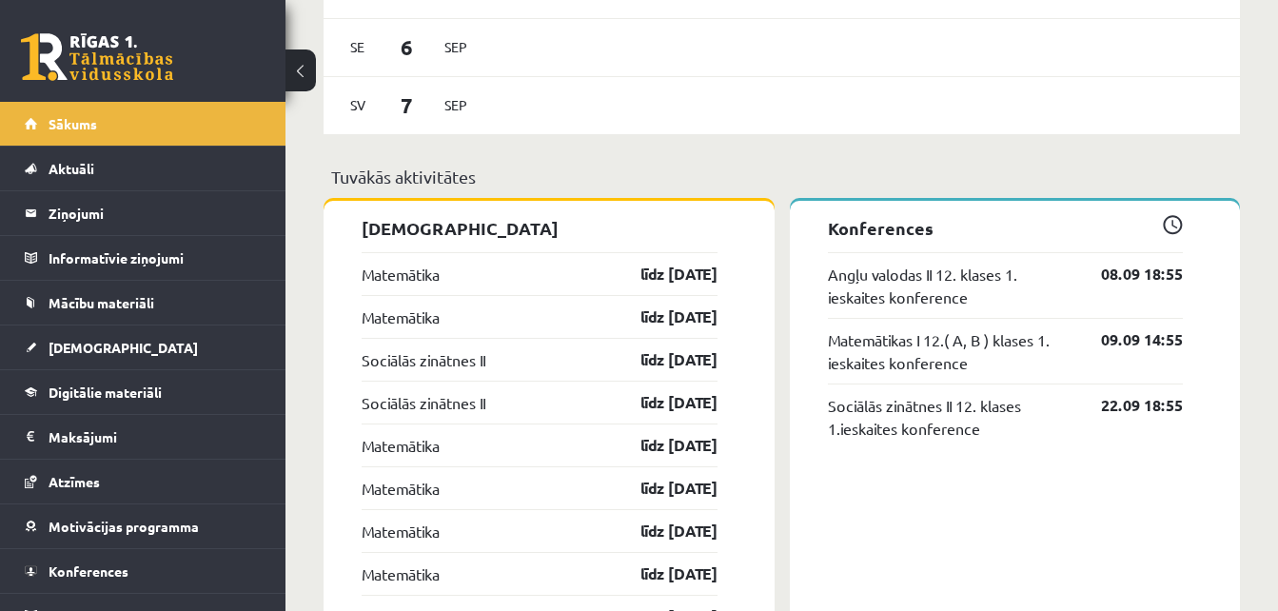
scroll to position [1415, 0]
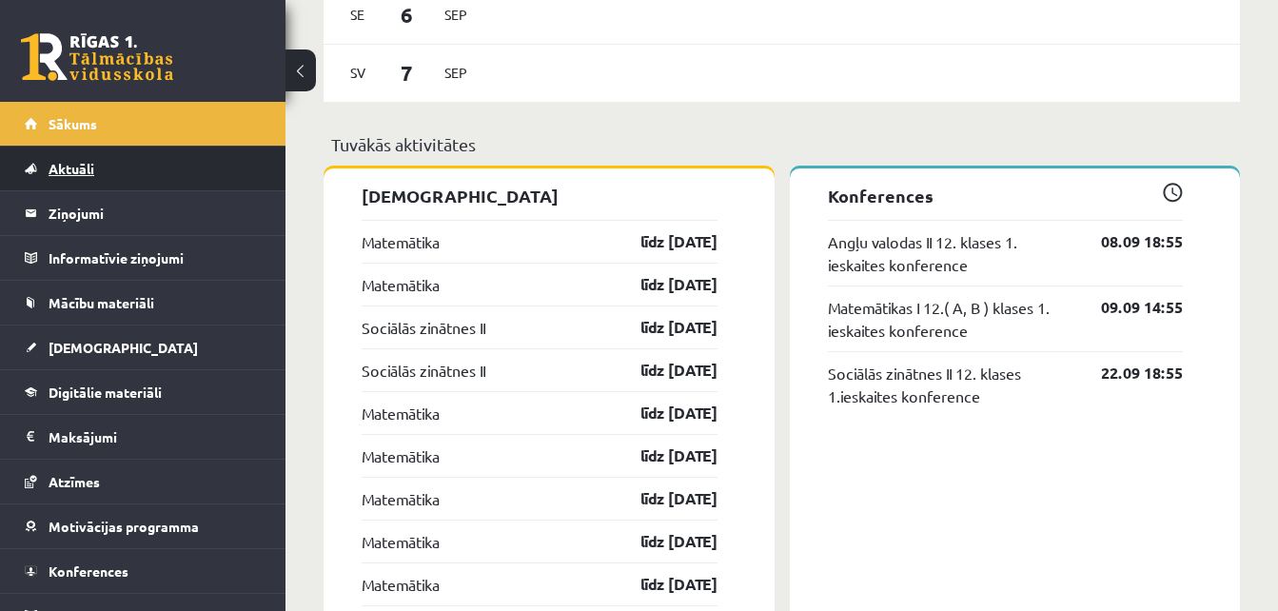
click at [85, 161] on span "Aktuāli" at bounding box center [72, 168] width 46 height 17
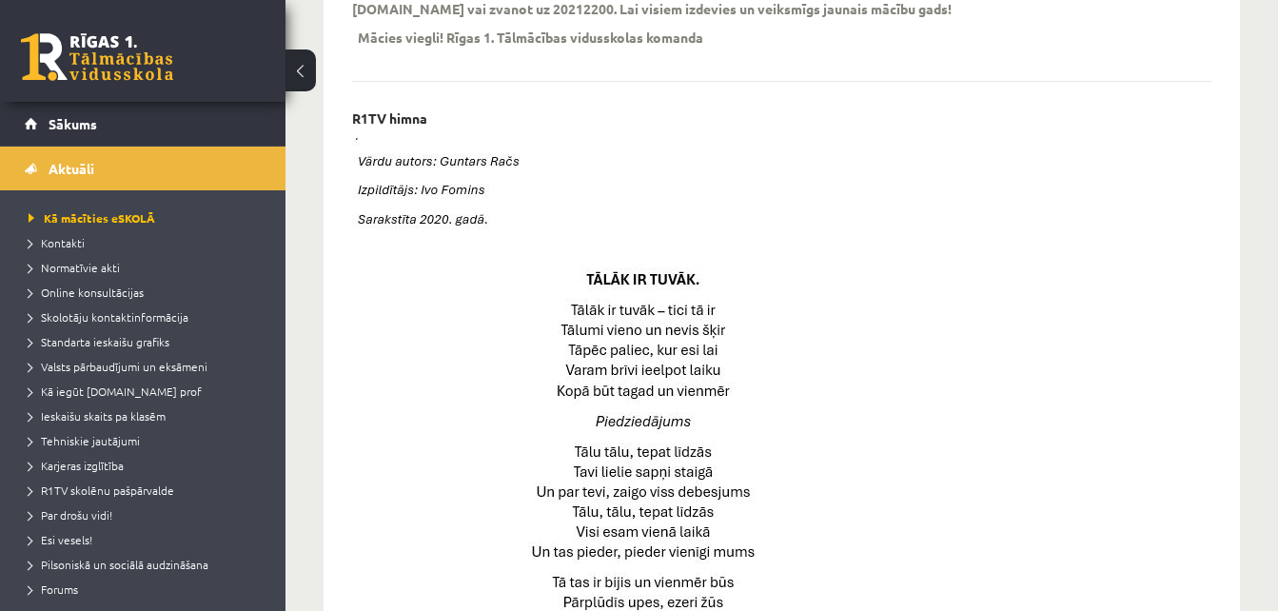
click at [294, 208] on div "Kā mācīties eSKOLĀ eSKOLAS lietošanas pamācības video (youtube) R1TV eSKOLAS li…" at bounding box center [782, 356] width 993 height 1999
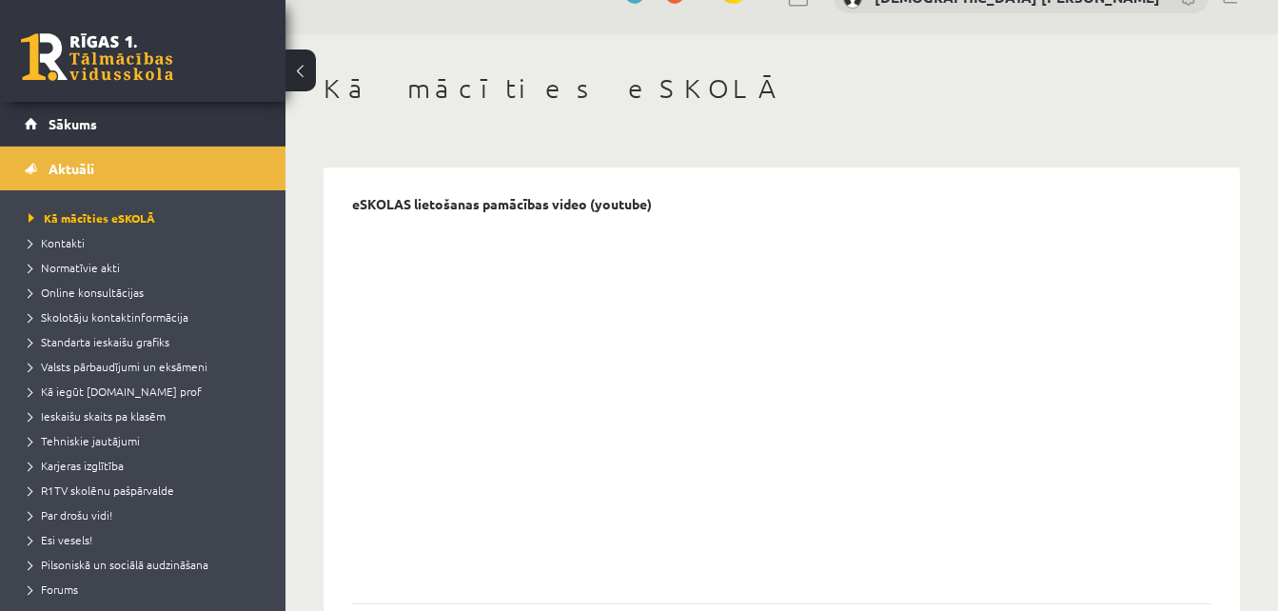
scroll to position [37, 0]
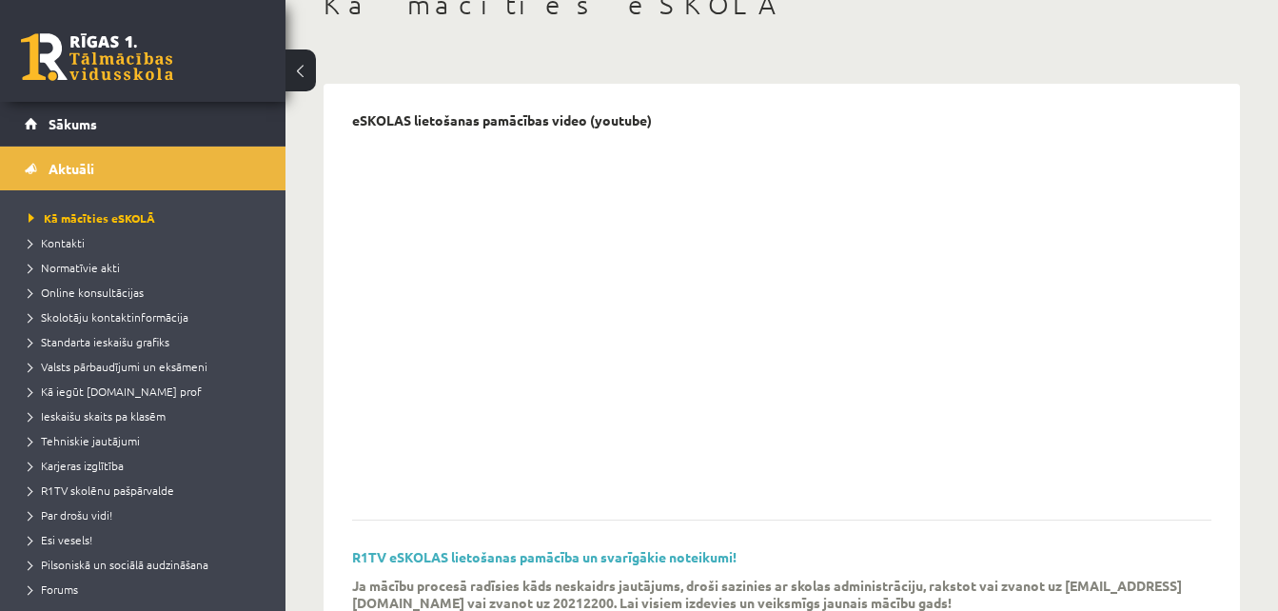
scroll to position [108, 0]
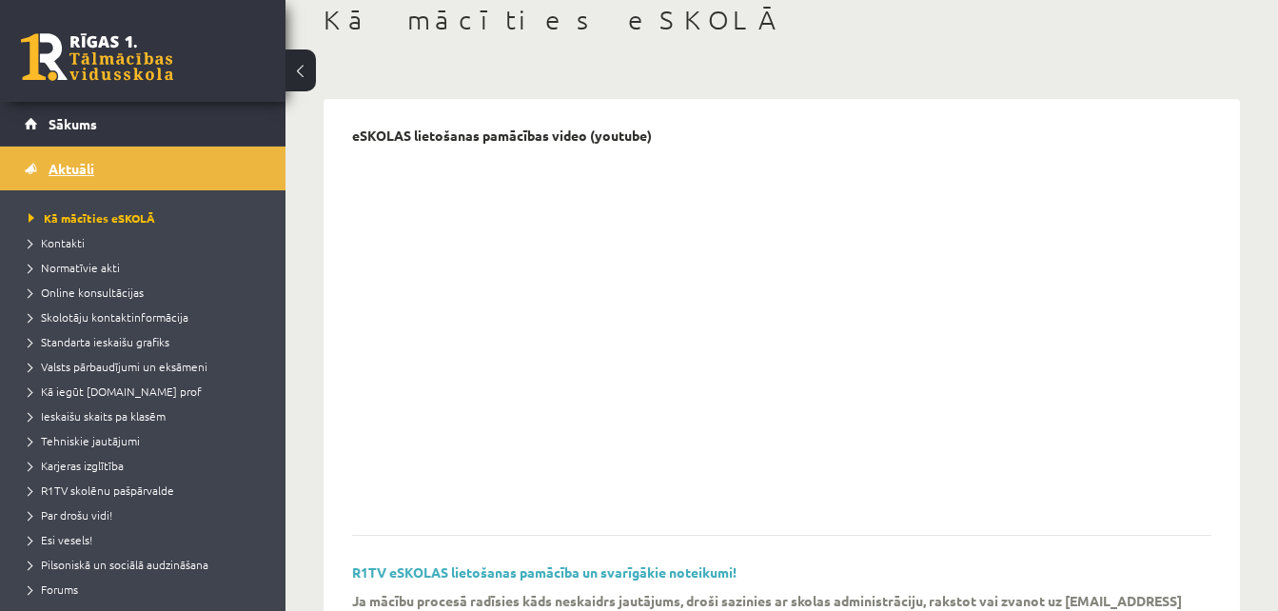
click at [179, 182] on link "Aktuāli" at bounding box center [143, 169] width 237 height 44
click at [81, 365] on span "Valsts pārbaudījumi un eksāmeni" at bounding box center [118, 366] width 179 height 15
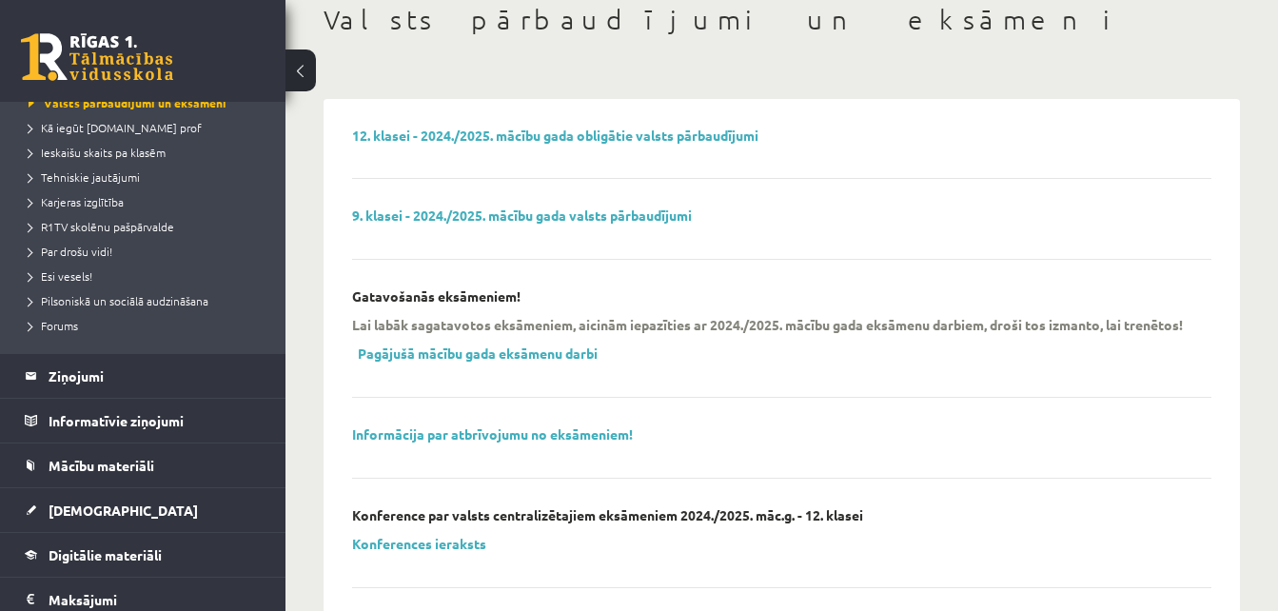
scroll to position [266, 0]
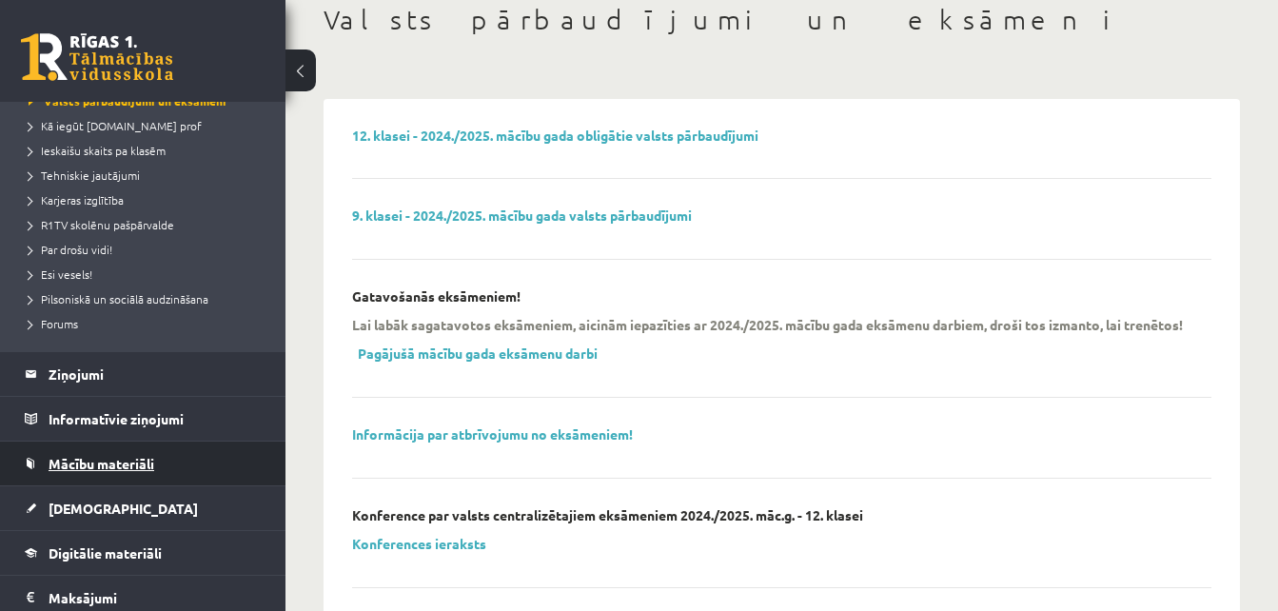
click at [126, 445] on link "Mācību materiāli" at bounding box center [143, 464] width 237 height 44
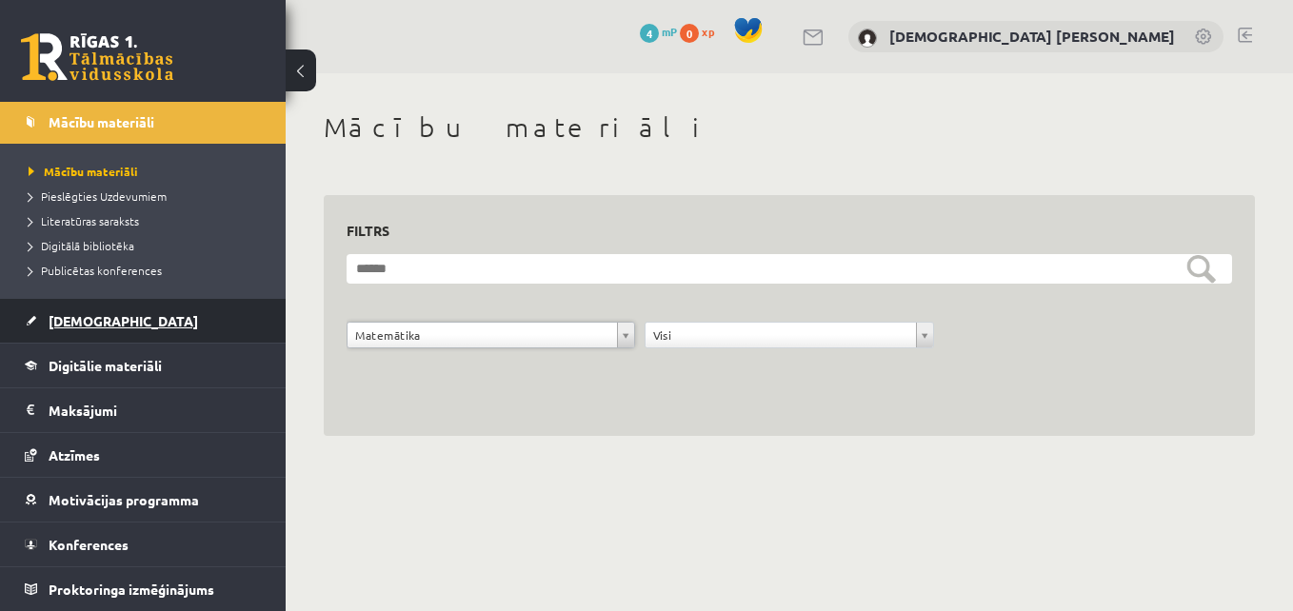
click at [120, 310] on link "[DEMOGRAPHIC_DATA]" at bounding box center [143, 321] width 237 height 44
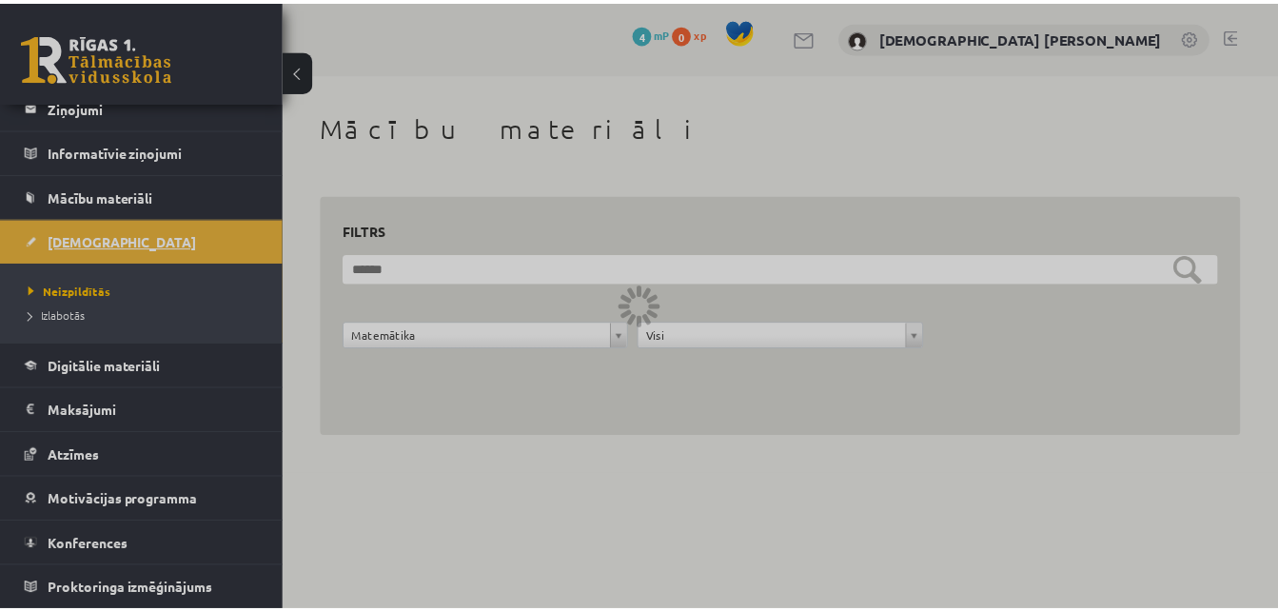
scroll to position [107, 0]
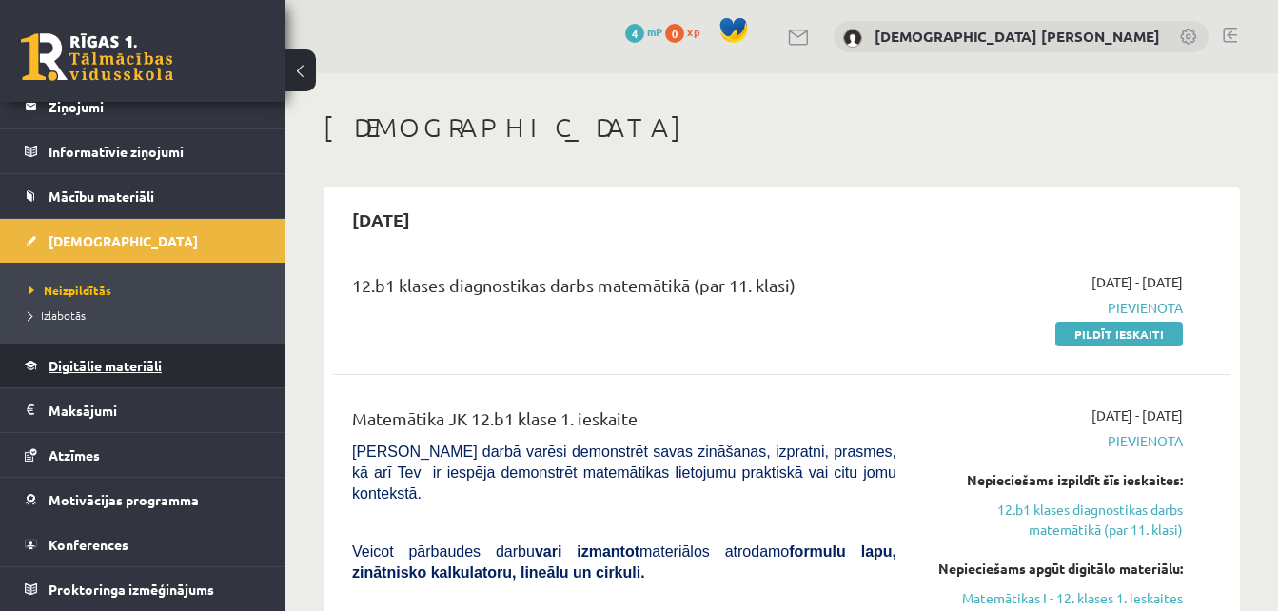
click at [72, 352] on link "Digitālie materiāli" at bounding box center [143, 366] width 237 height 44
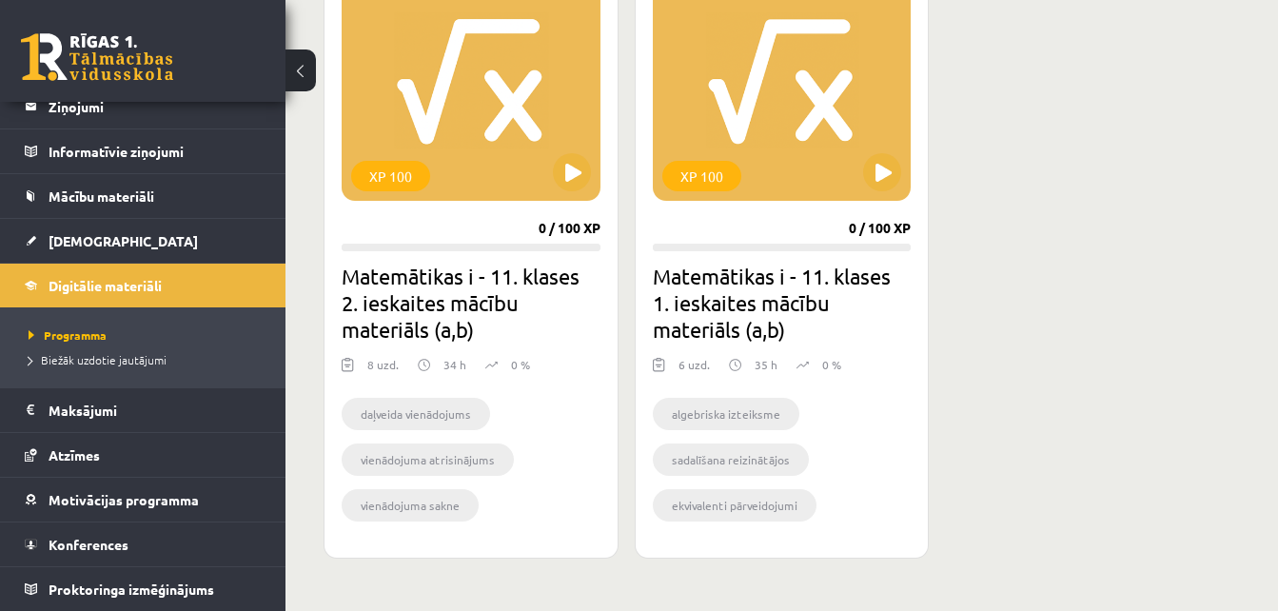
scroll to position [1876, 0]
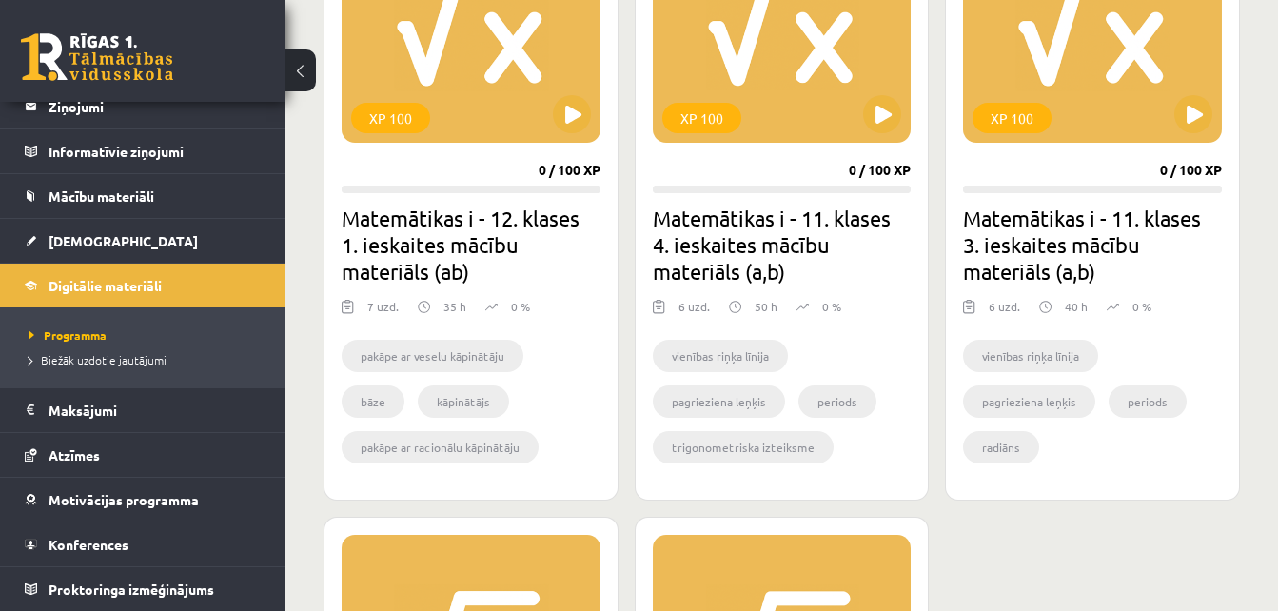
click at [987, 378] on ul "vienības riņķa līnija pagrieziena leņķis periods radiāns trigonometriskā riņķa …" at bounding box center [1092, 406] width 259 height 133
click at [987, 378] on div "vienības riņķa līnija pagrieziena leņķis periods radiāns trigonometriskā riņķa …" at bounding box center [1092, 405] width 259 height 156
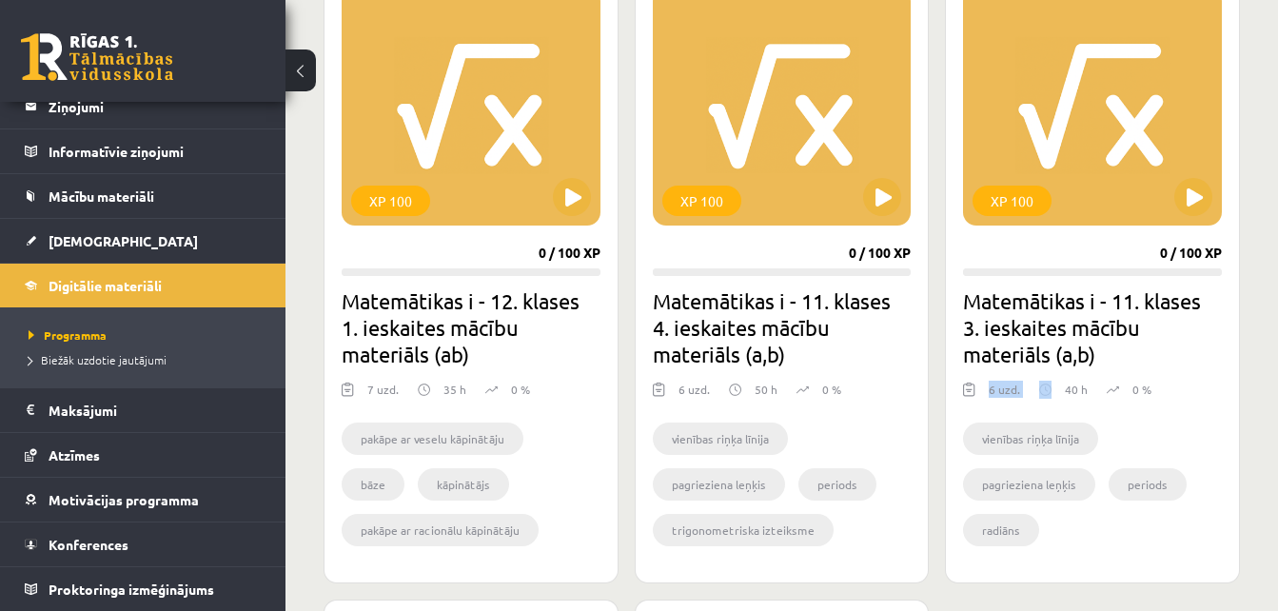
click at [987, 378] on div "XP 100 0 / 100 XP Matemātikas i - 11. klases 3. ieskaites mācību materiāls (a,b…" at bounding box center [1092, 277] width 295 height 614
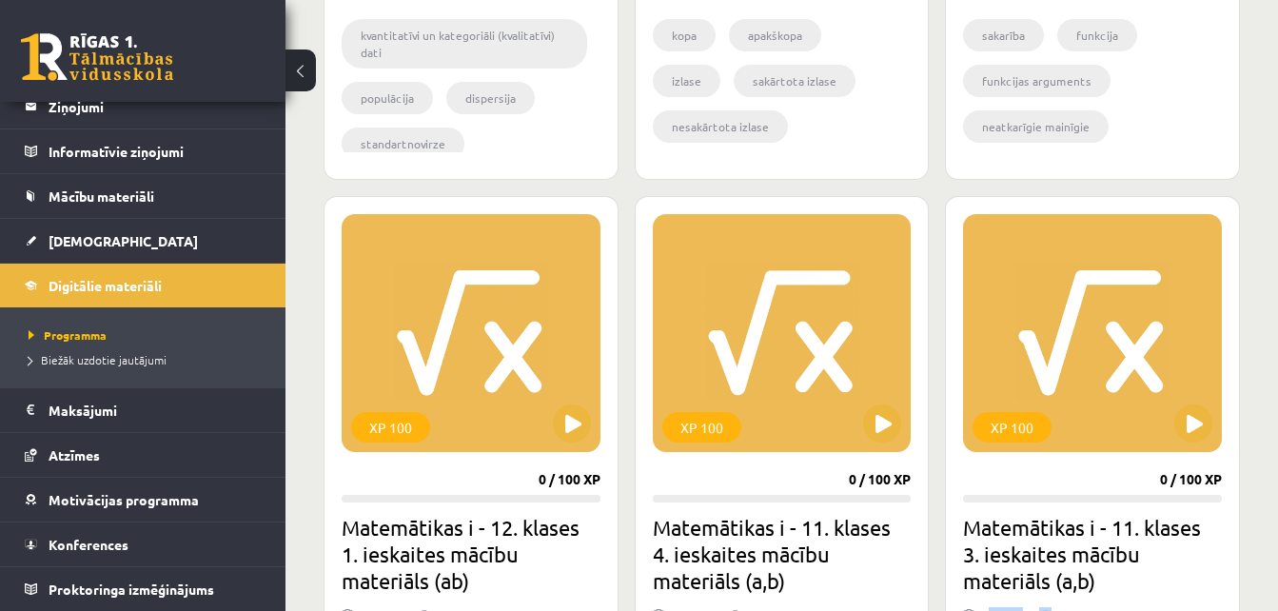
scroll to position [911, 0]
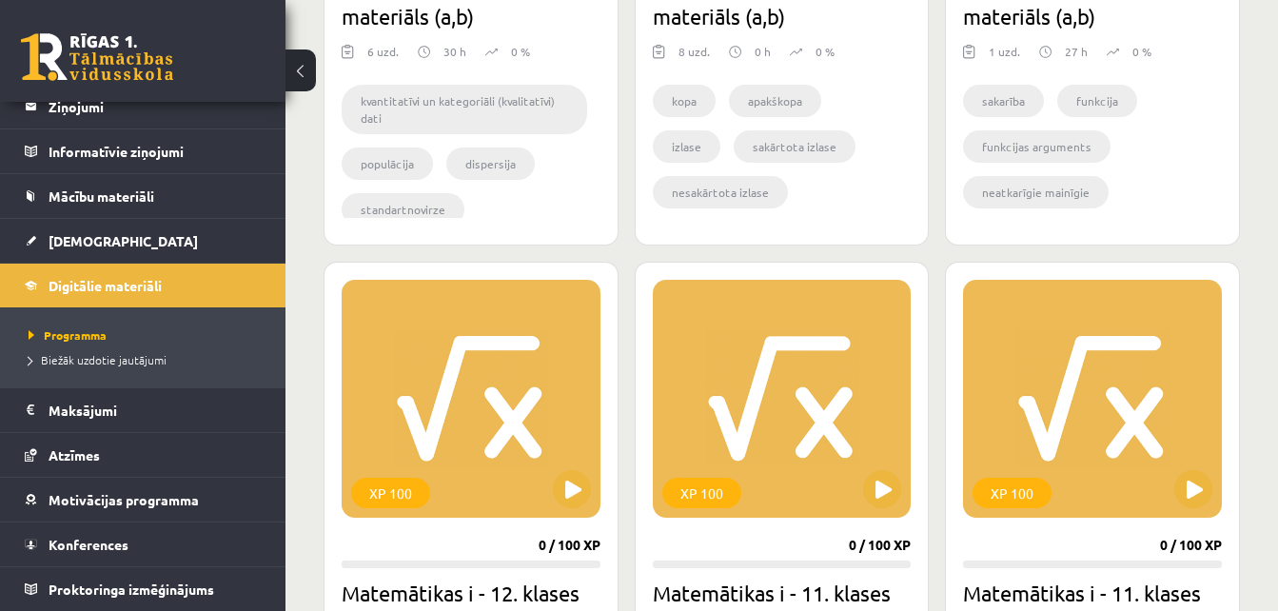
click at [1262, 340] on div "Mana statistika 0 Nopelnītie punkti 0 Apgūtās tēmas 0 Izpildīti uzdevumi 0 Nepi…" at bounding box center [782, 406] width 993 height 2489
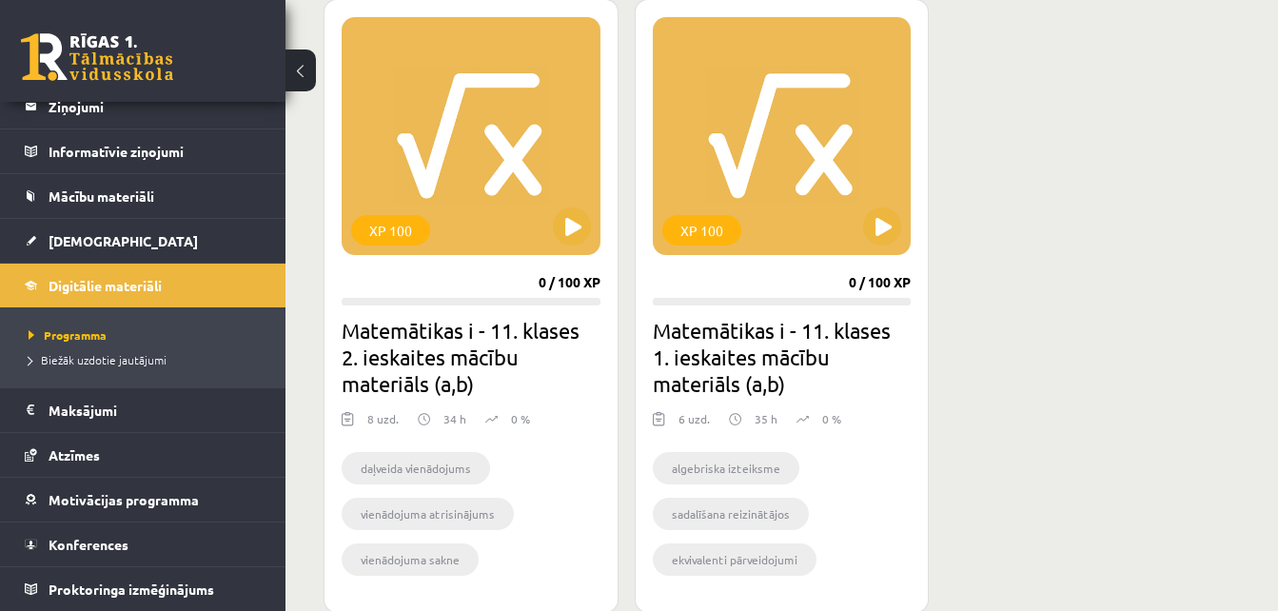
scroll to position [1818, 0]
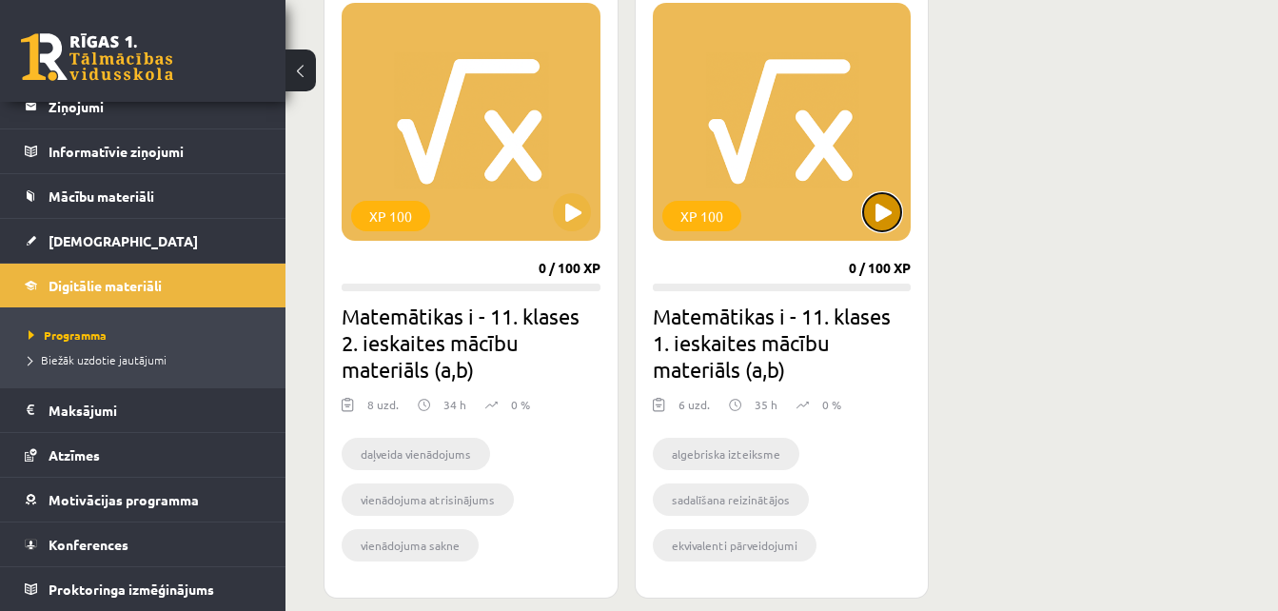
click at [891, 202] on button at bounding box center [882, 212] width 38 height 38
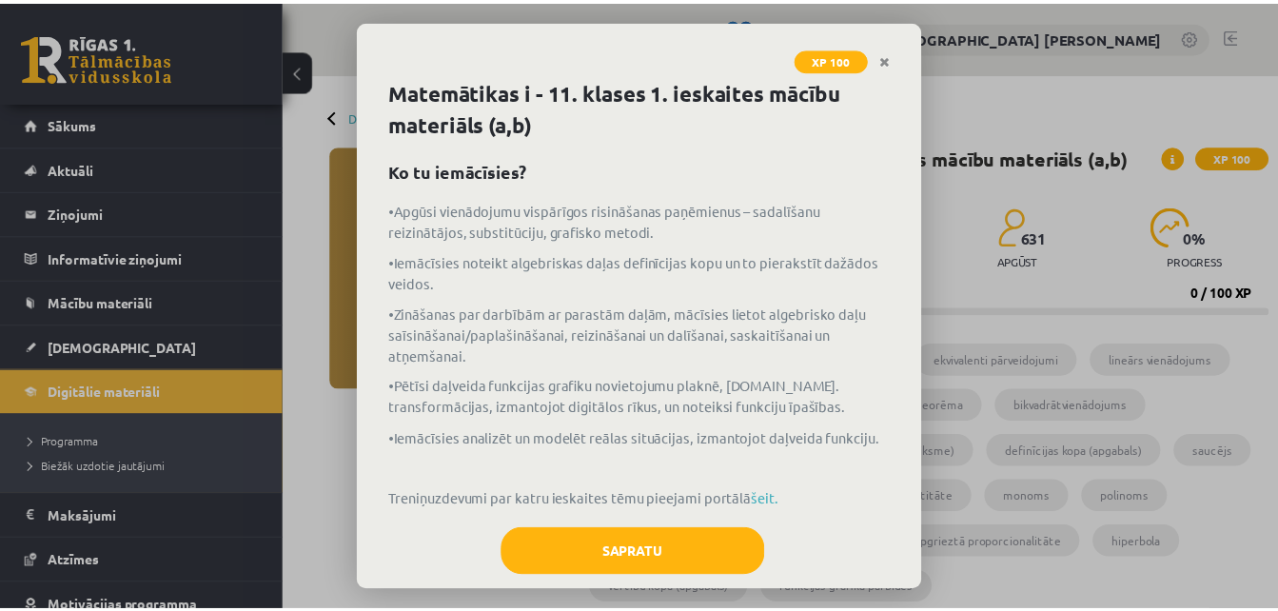
scroll to position [53, 0]
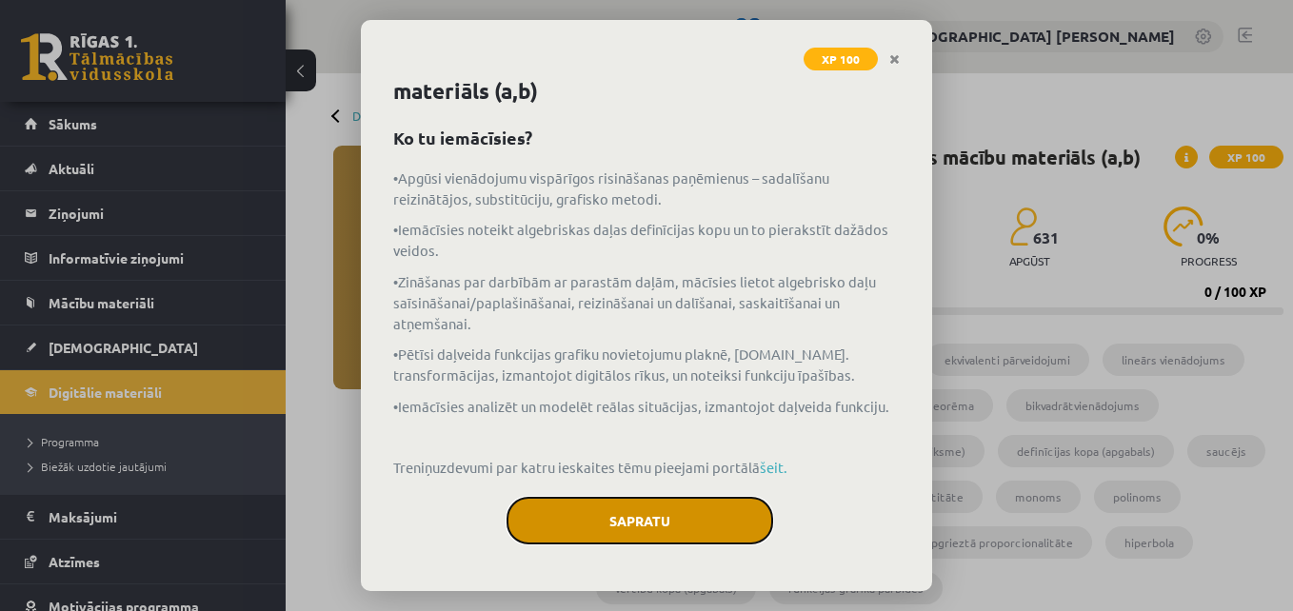
click at [683, 527] on button "Sapratu" at bounding box center [639, 521] width 267 height 48
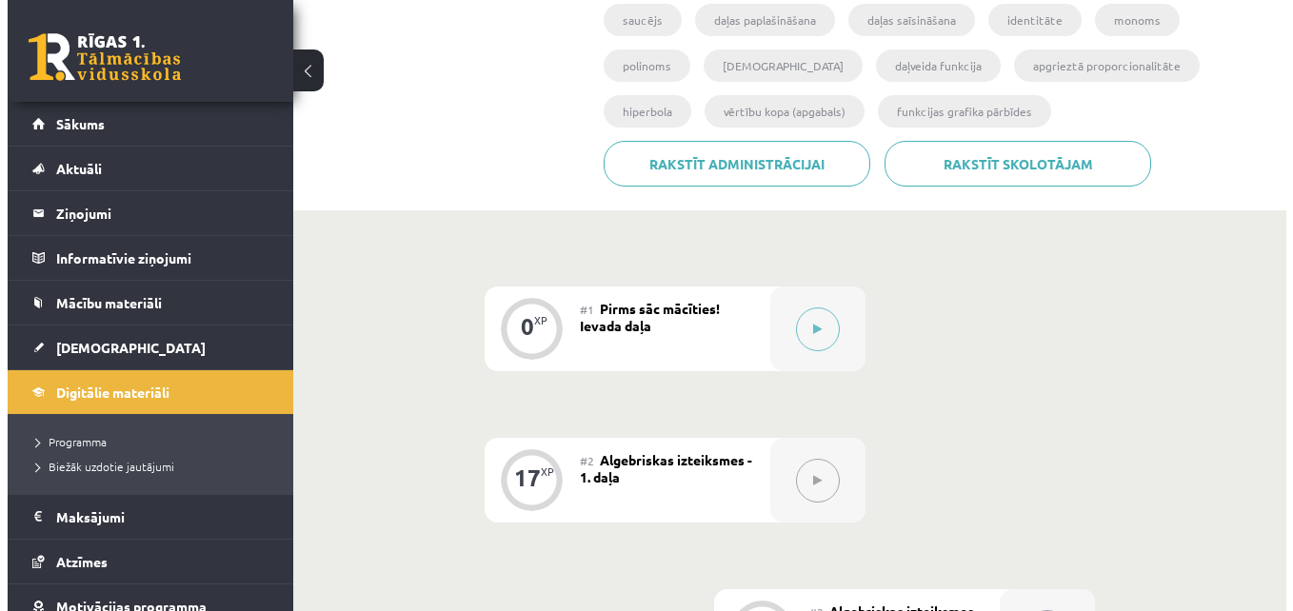
scroll to position [504, 0]
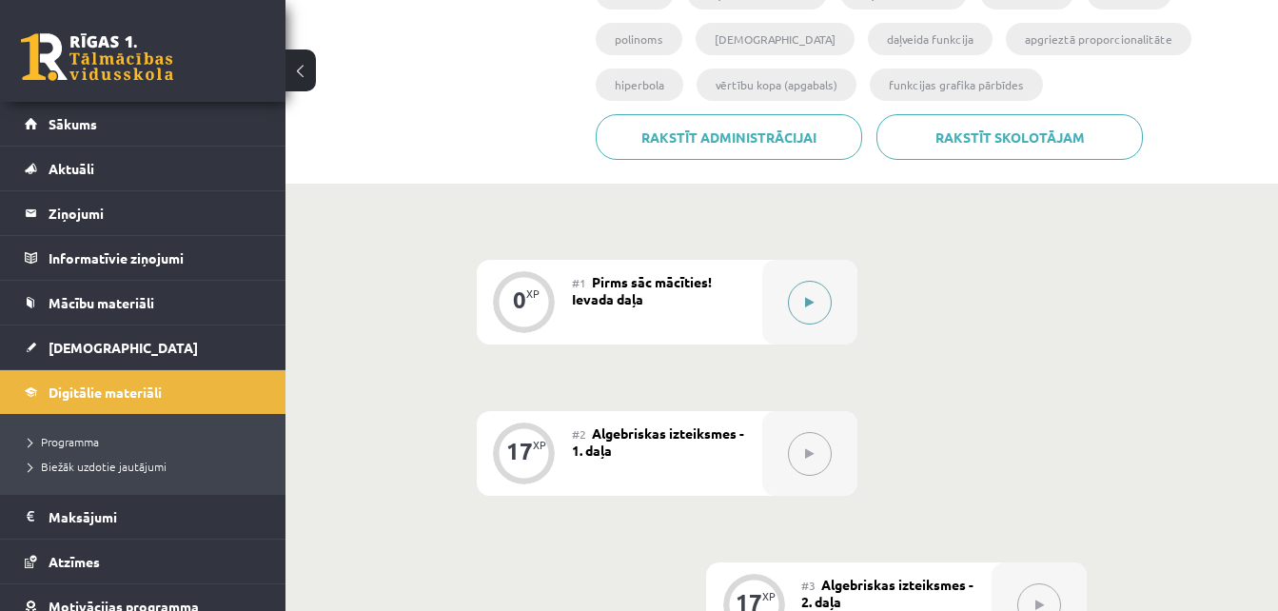
click at [803, 302] on button at bounding box center [810, 303] width 44 height 44
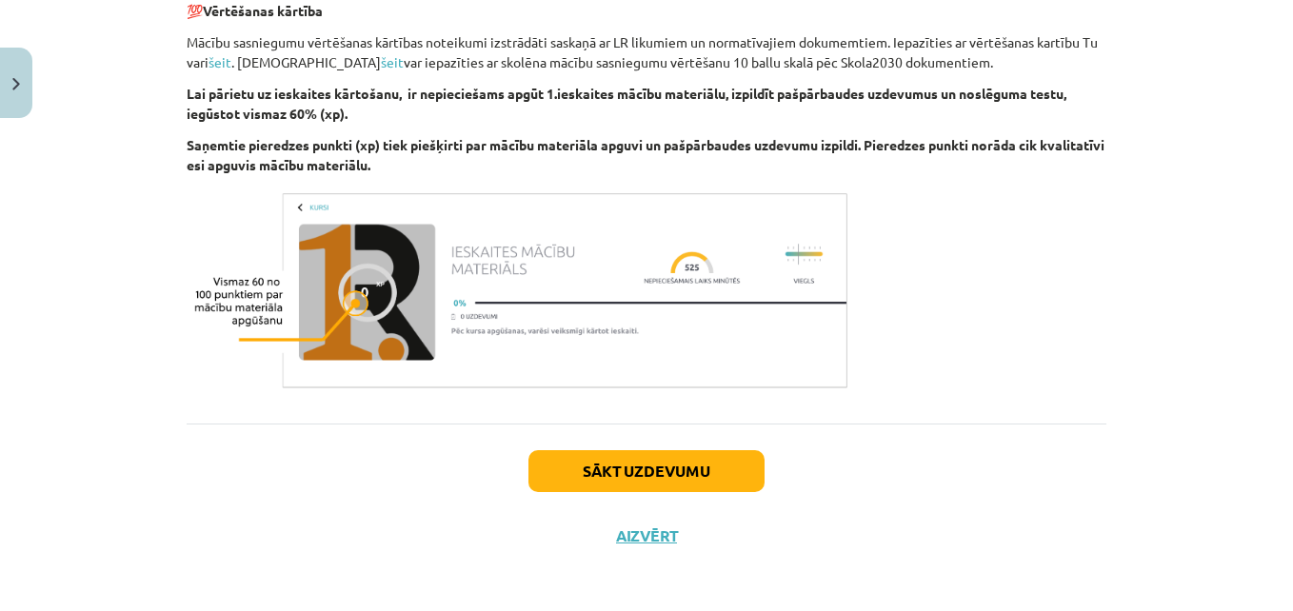
scroll to position [1146, 0]
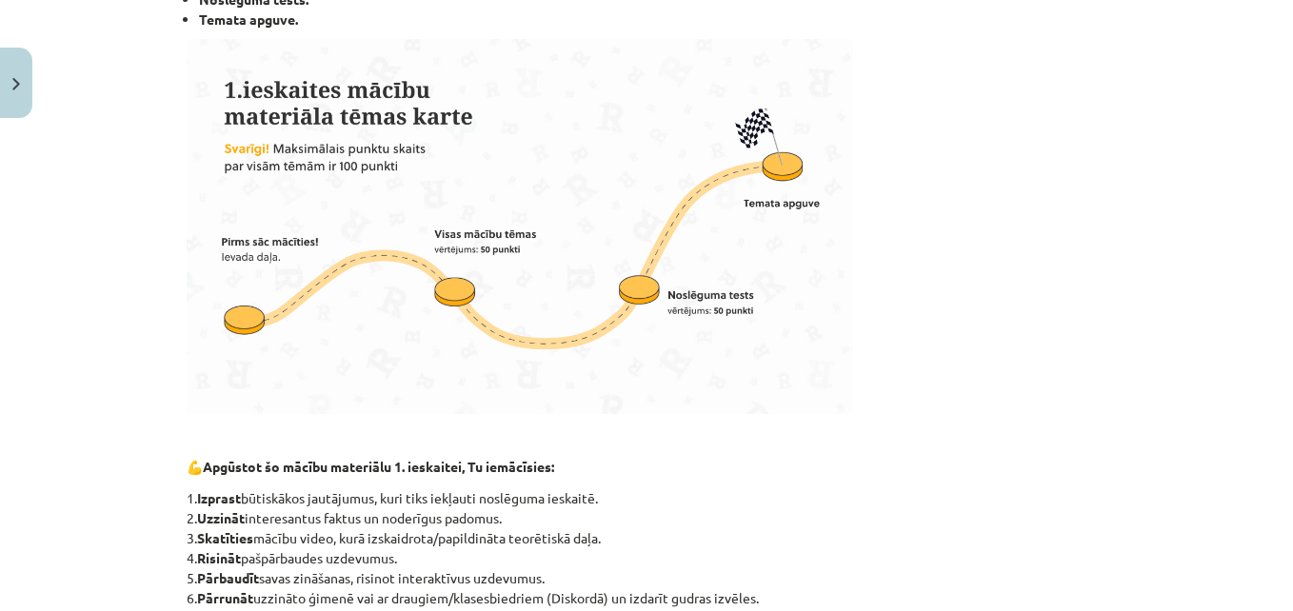
click at [56, 466] on div "Mācību tēma: Matemātikas i - 11. klases 1. ieskaites mācību materiāls (a,b) #1 …" at bounding box center [646, 305] width 1293 height 611
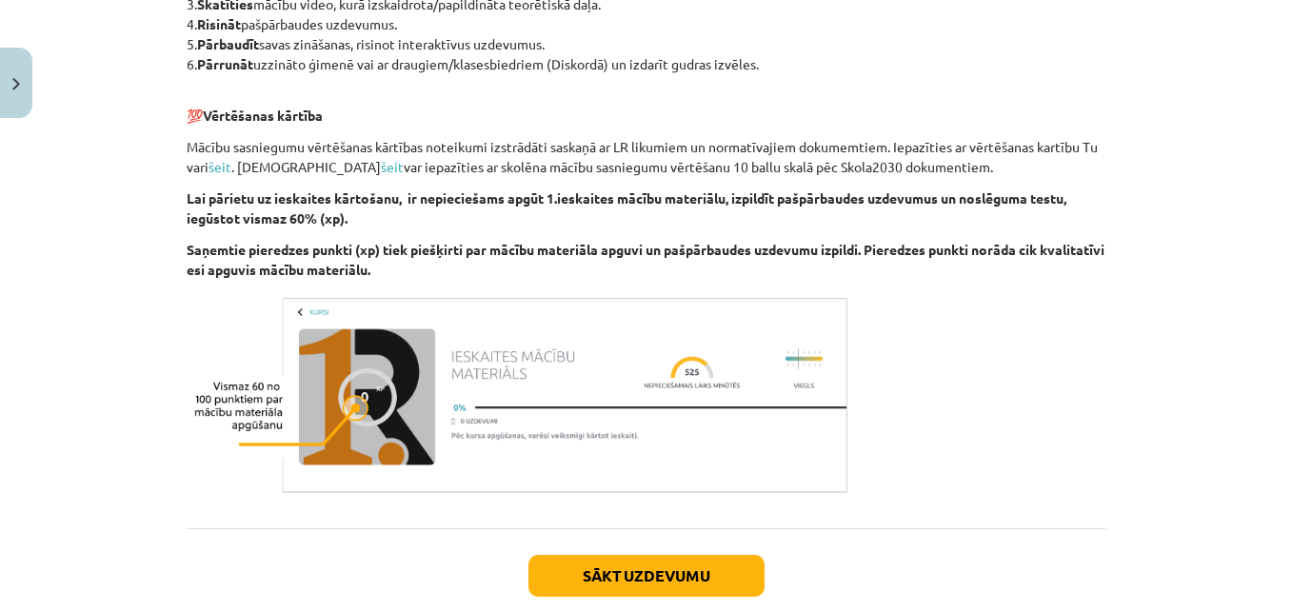
scroll to position [1083, 0]
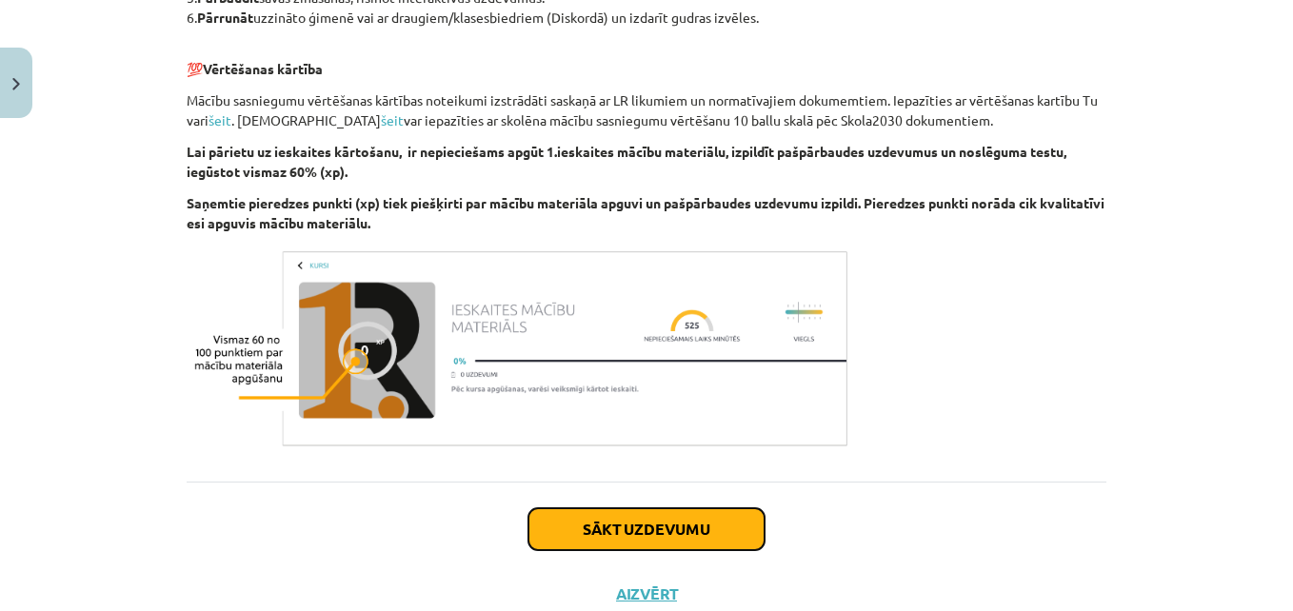
click at [600, 515] on button "Sākt uzdevumu" at bounding box center [646, 529] width 236 height 42
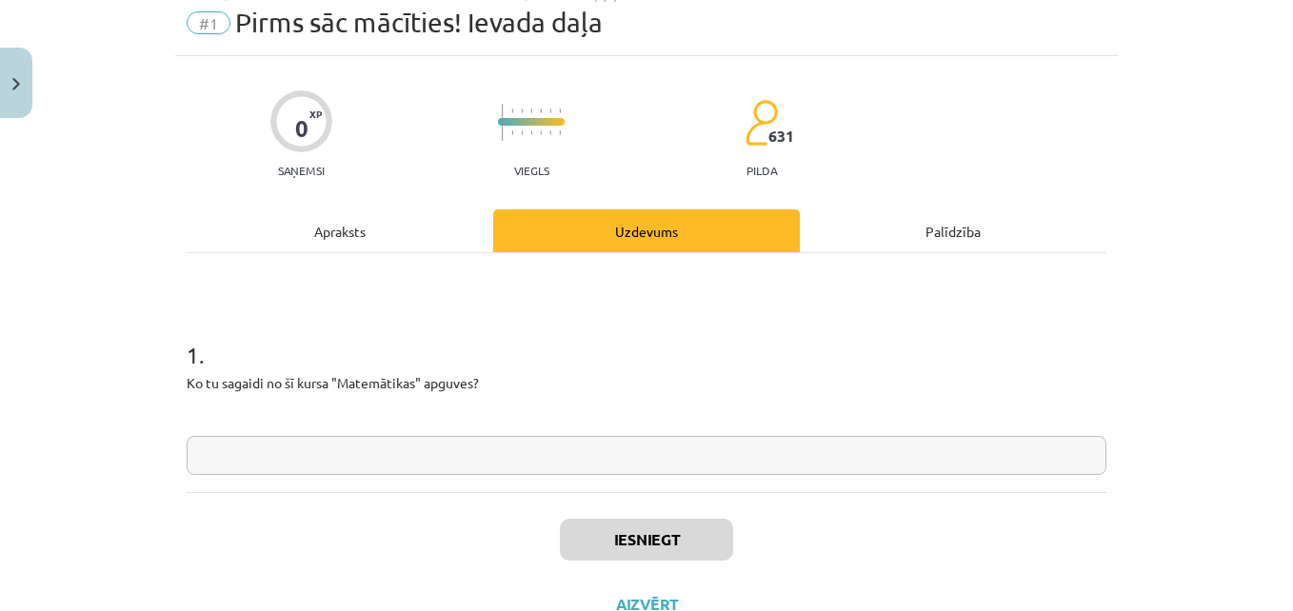
scroll to position [49, 0]
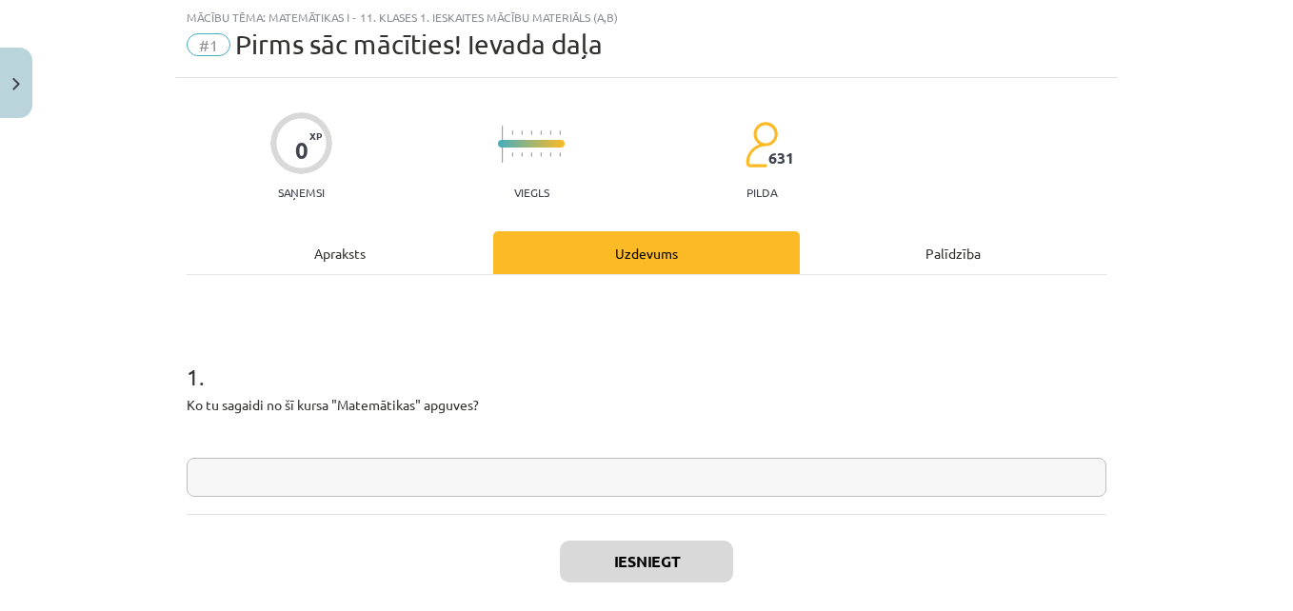
click at [921, 236] on div "Palīdzība" at bounding box center [953, 252] width 307 height 43
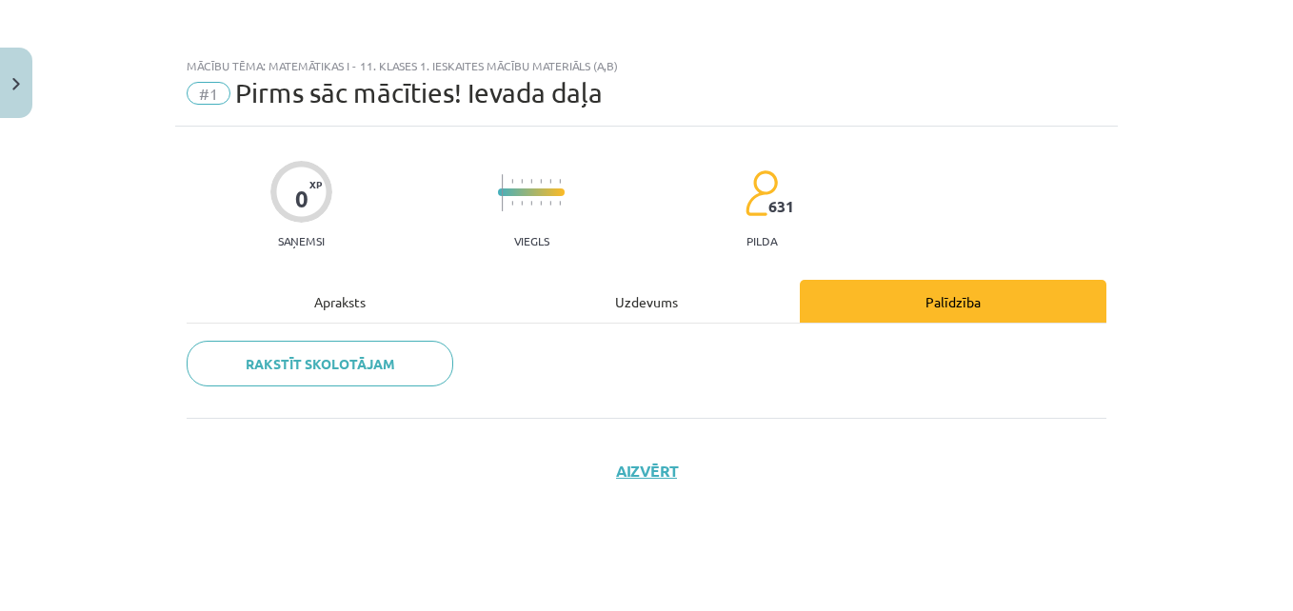
click at [612, 307] on div "Uzdevums" at bounding box center [646, 301] width 307 height 43
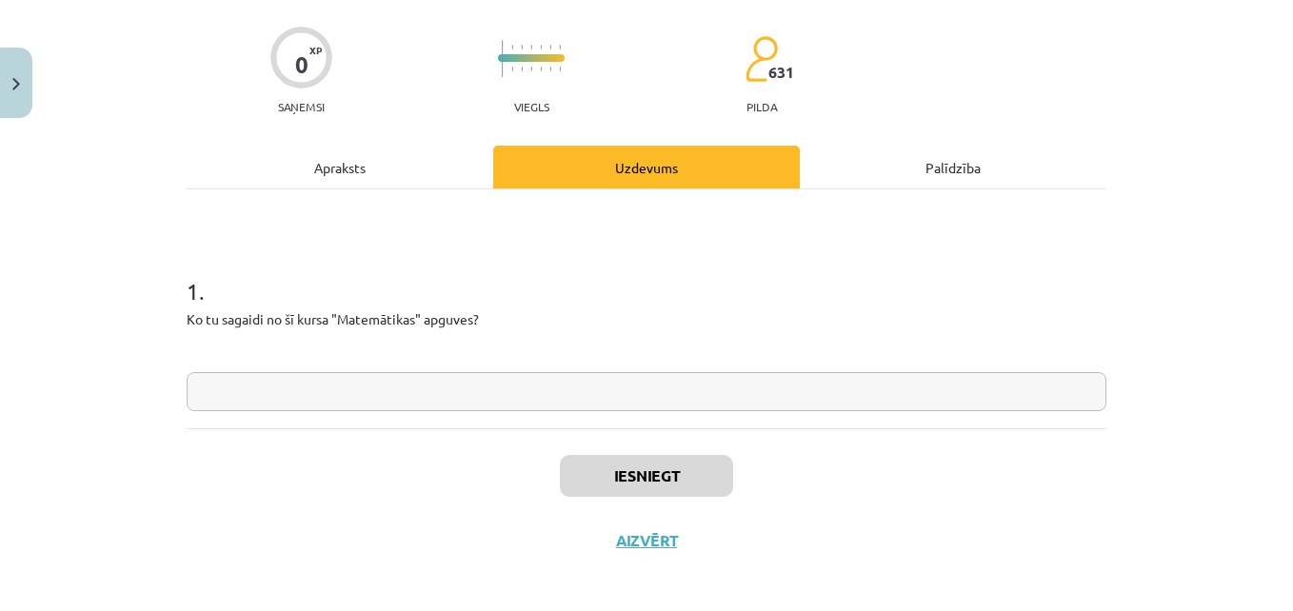
scroll to position [144, 0]
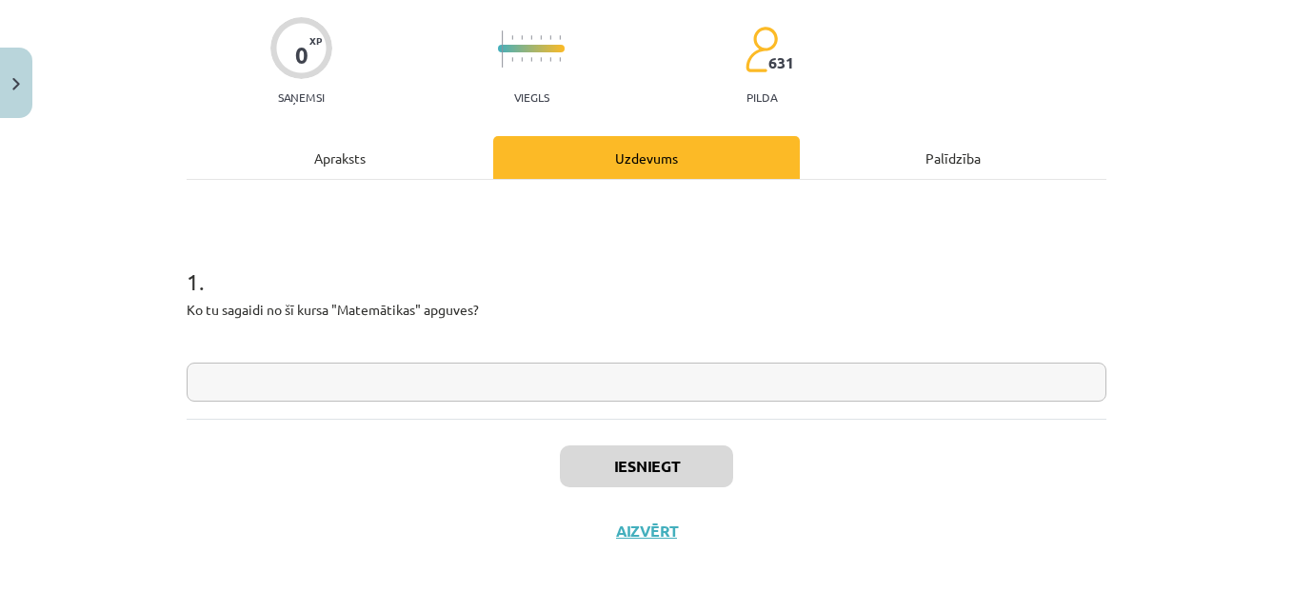
click at [214, 390] on input "text" at bounding box center [647, 382] width 920 height 39
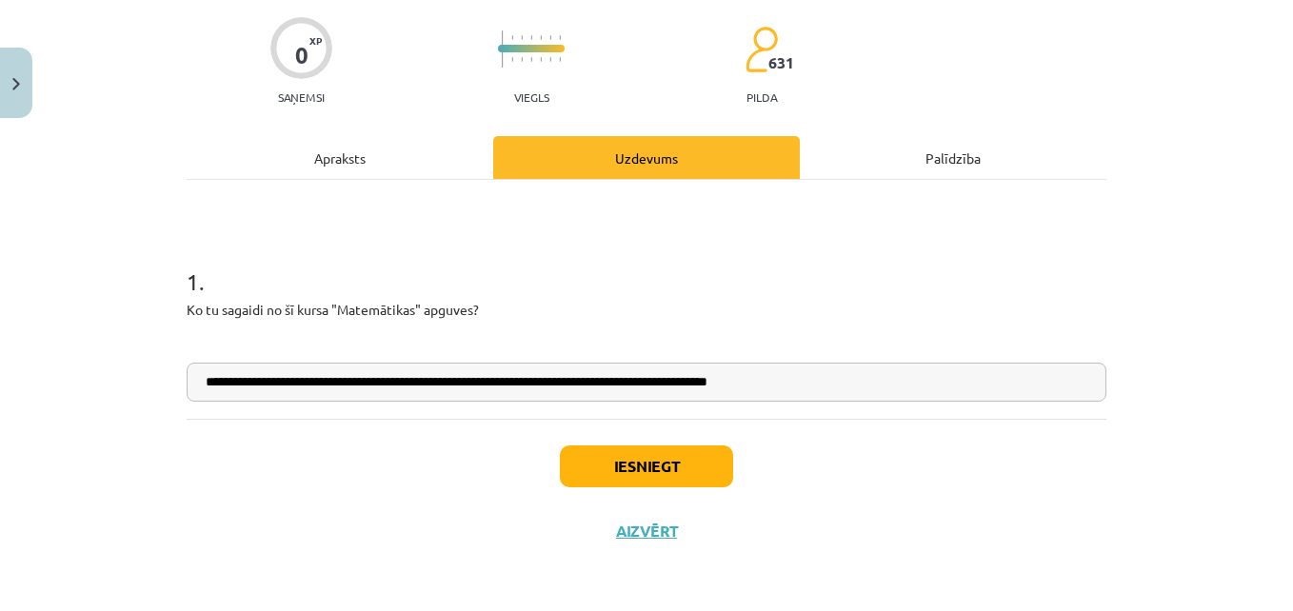
click at [490, 383] on input "**********" at bounding box center [647, 382] width 920 height 39
click at [508, 391] on input "**********" at bounding box center [647, 382] width 920 height 39
click at [842, 379] on input "**********" at bounding box center [647, 382] width 920 height 39
type input "**********"
click at [697, 466] on button "Iesniegt" at bounding box center [646, 466] width 173 height 42
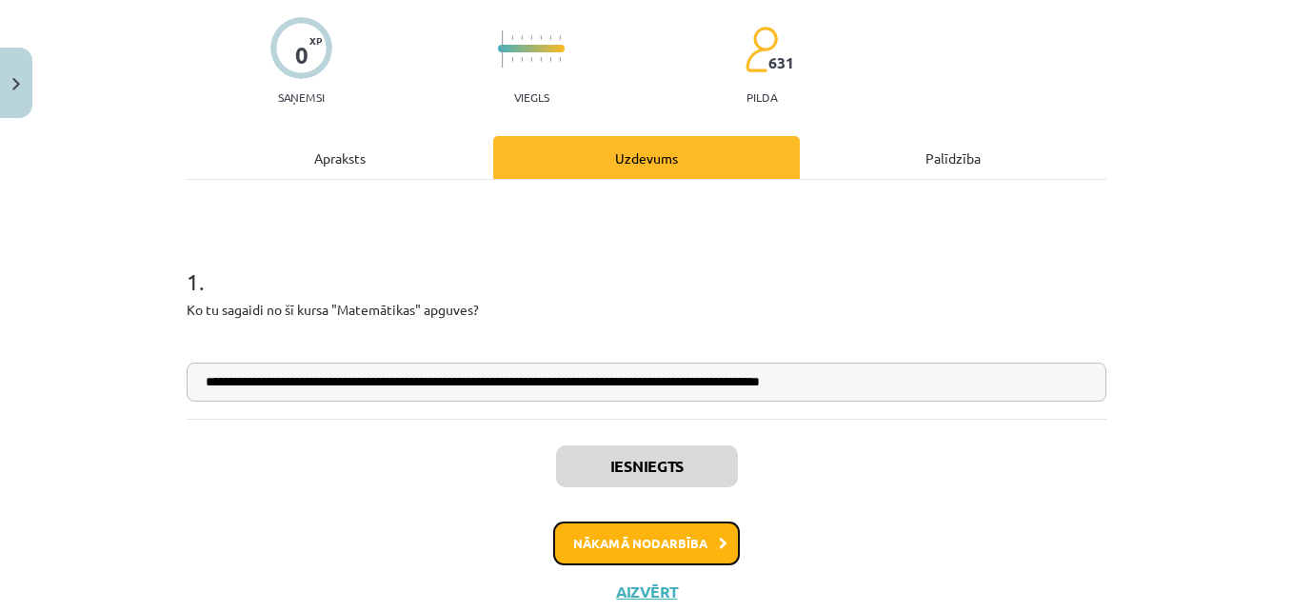
click at [675, 545] on button "Nākamā nodarbība" at bounding box center [646, 544] width 187 height 44
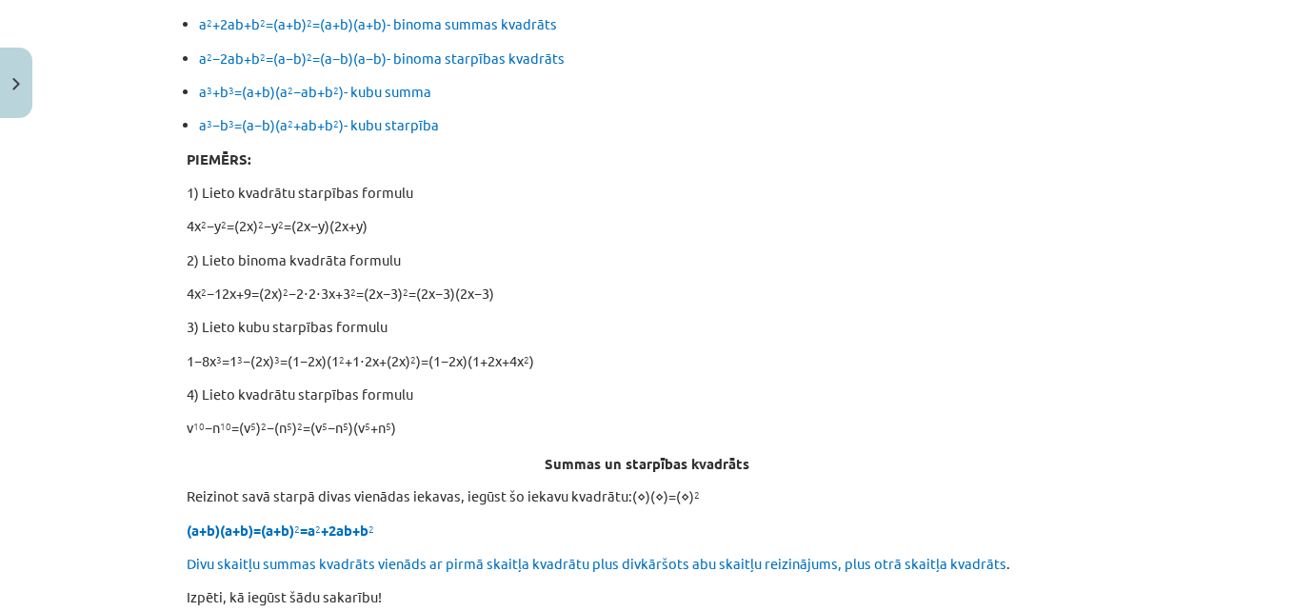
scroll to position [1416, 0]
click at [103, 467] on div "Mācību tēma: Matemātikas i - 11. klases 1. ieskaites mācību materiāls (a,b) #2 …" at bounding box center [646, 305] width 1293 height 611
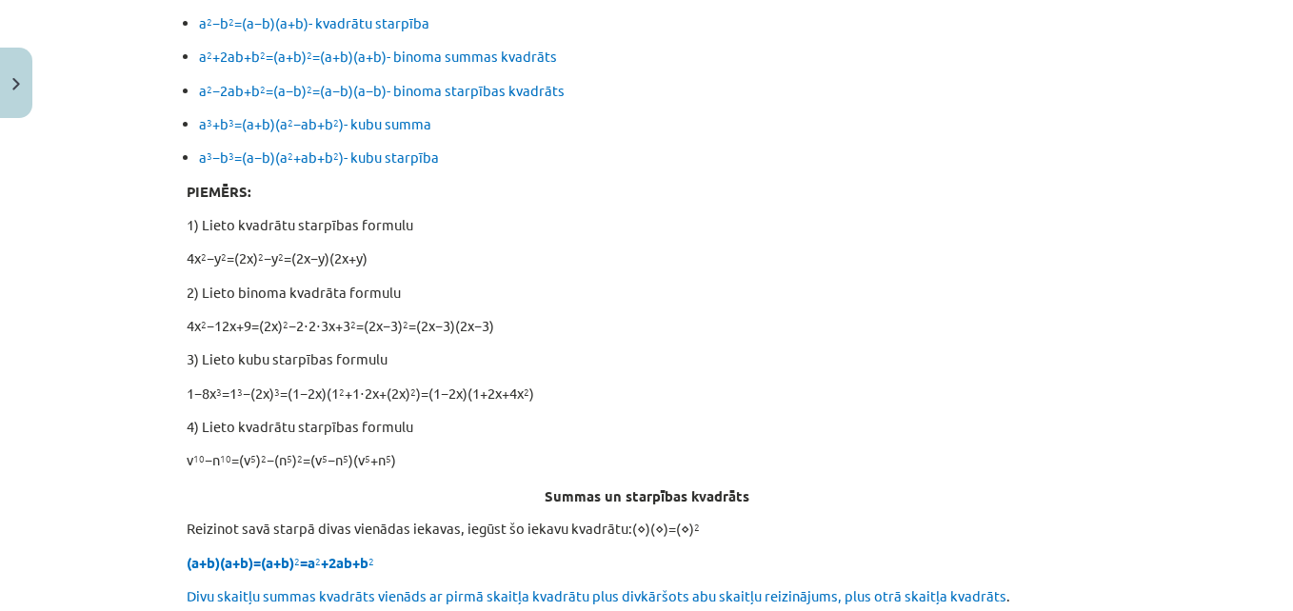
scroll to position [1382, 0]
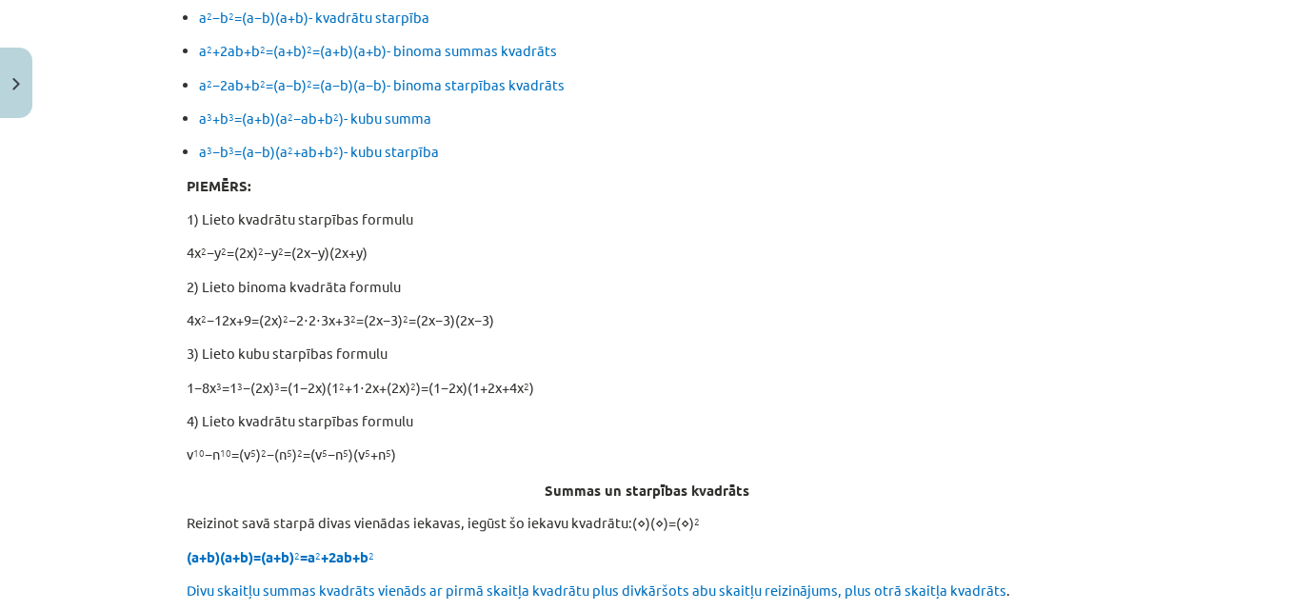
click at [103, 467] on div "Mācību tēma: Matemātikas i - 11. klases 1. ieskaites mācību materiāls (a,b) #2 …" at bounding box center [646, 305] width 1293 height 611
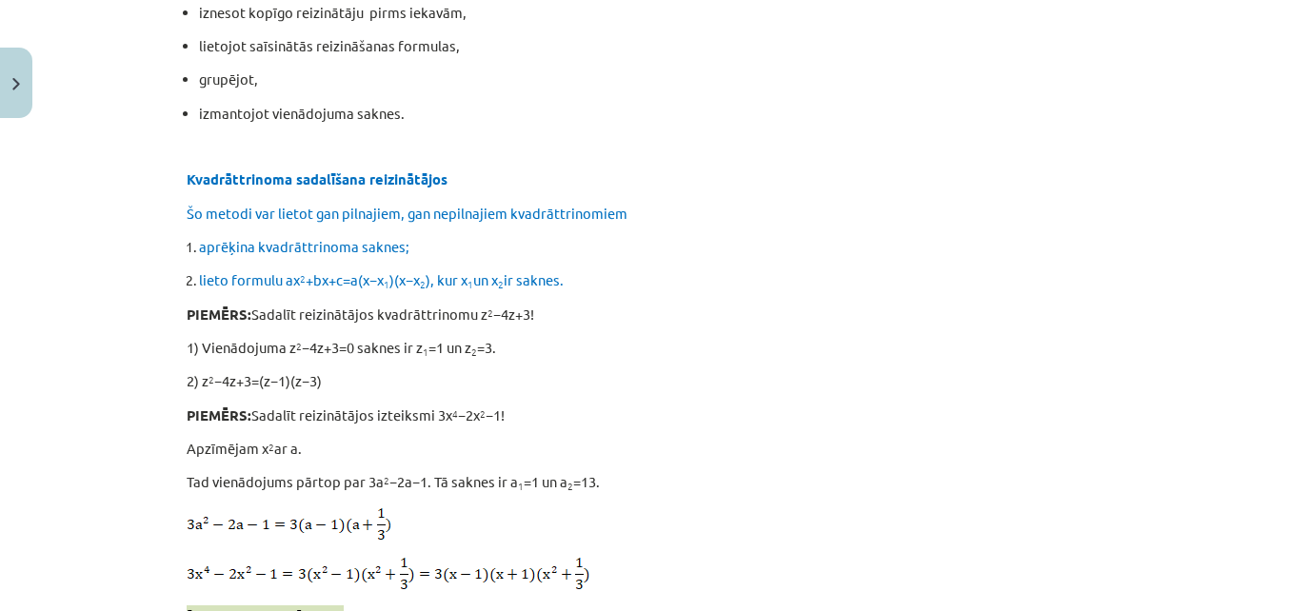
scroll to position [4055, 0]
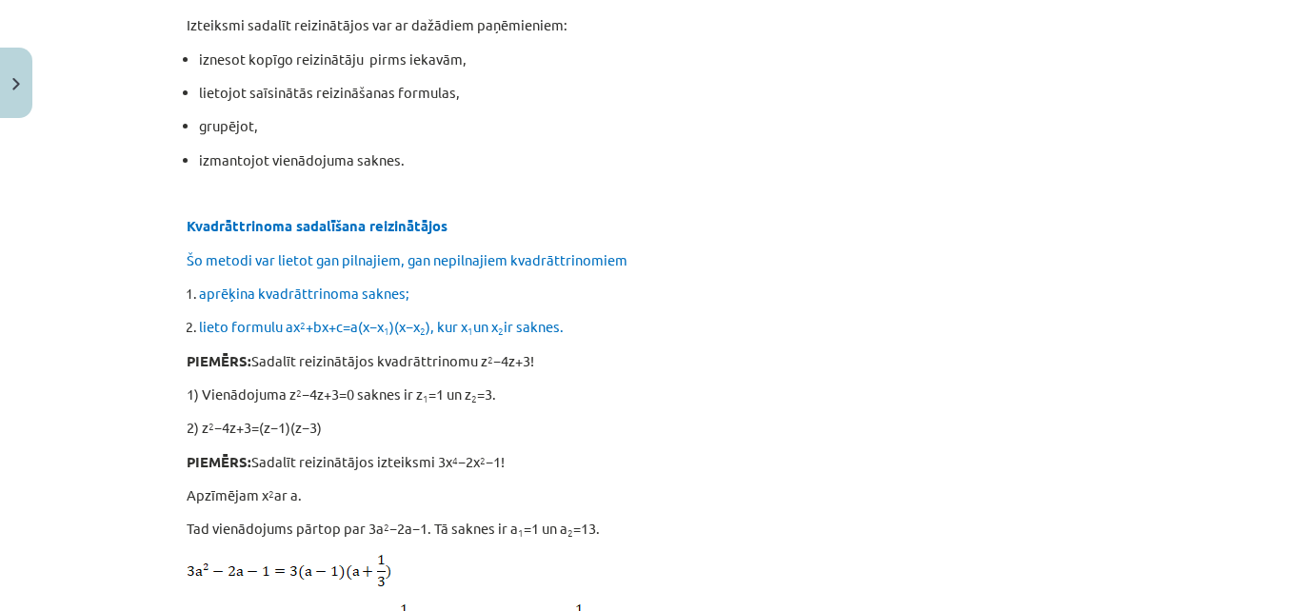
click at [138, 419] on div "Mācību tēma: Matemātikas i - 11. klases 1. ieskaites mācību materiāls (a,b) #2 …" at bounding box center [646, 305] width 1293 height 611
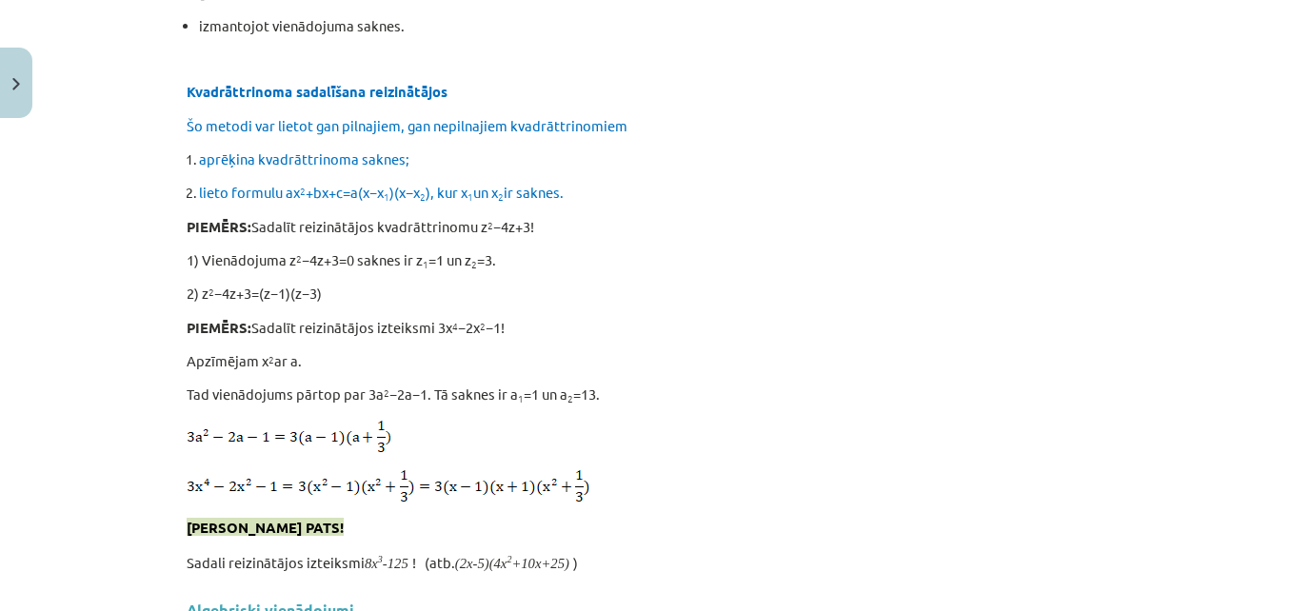
scroll to position [4143, 0]
